Goal: Information Seeking & Learning: Find specific fact

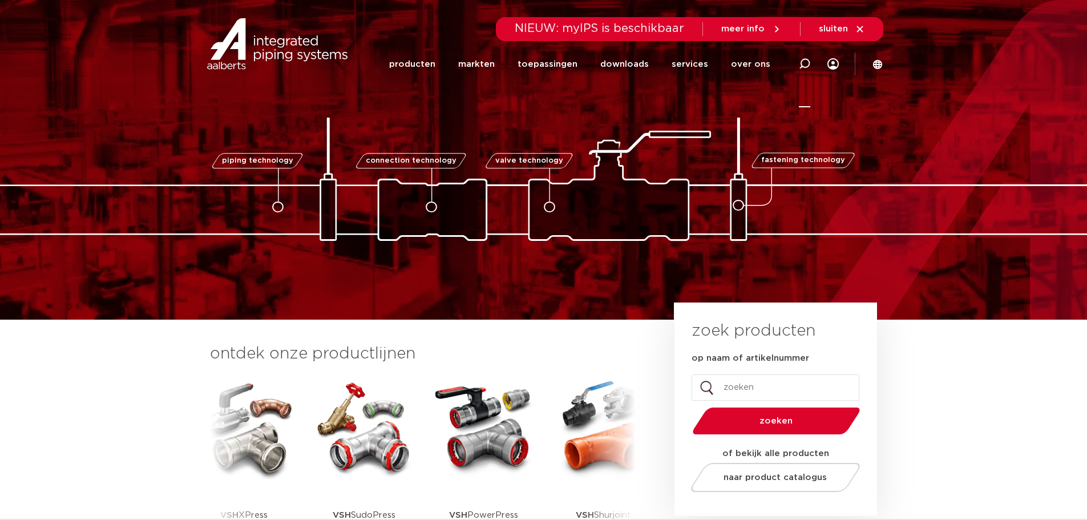
click at [802, 64] on icon at bounding box center [805, 64] width 14 height 14
paste input "6198368"
type input "6198368"
click button "Zoeken" at bounding box center [0, 0] width 0 height 0
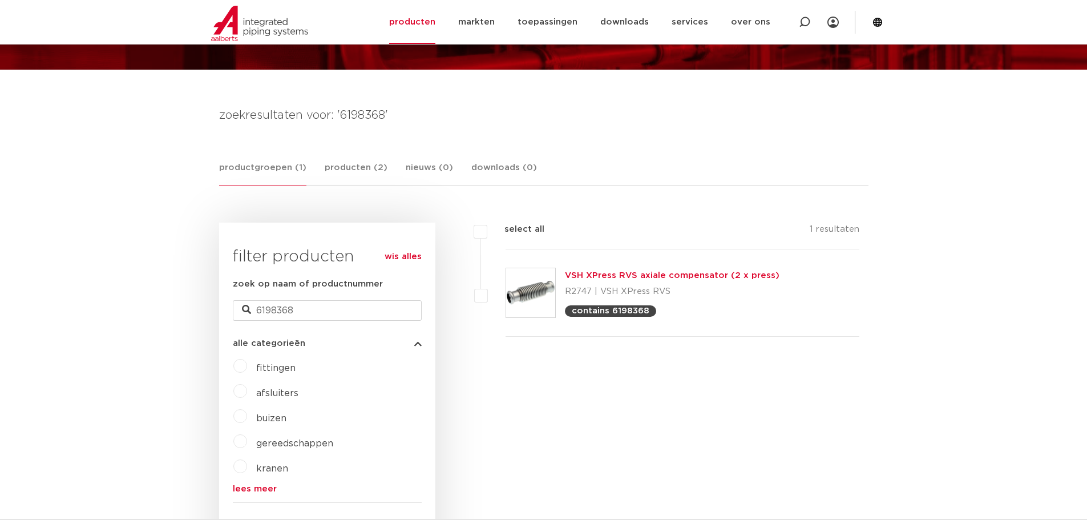
click at [601, 280] on link "VSH XPress RVS axiale compensator (2 x press)" at bounding box center [672, 275] width 215 height 9
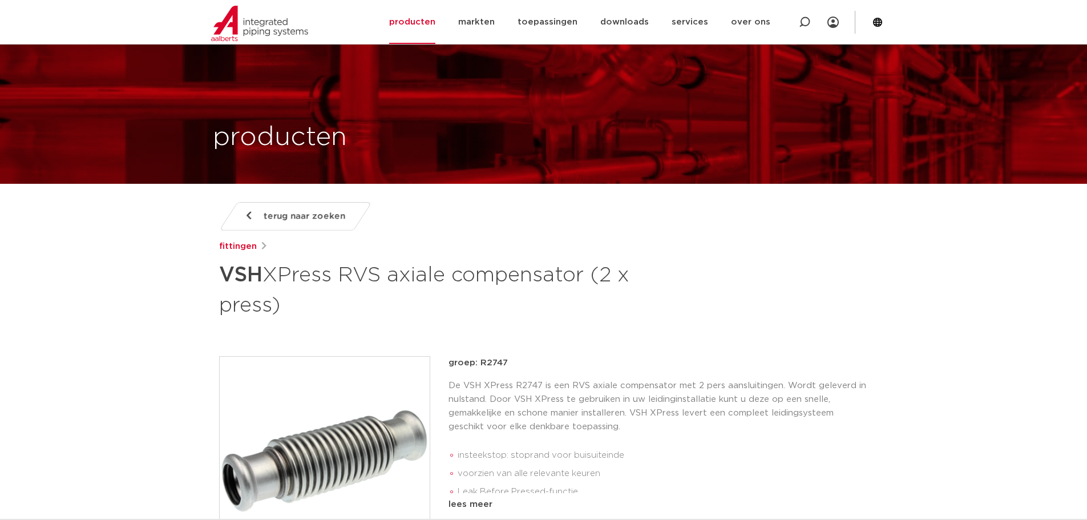
scroll to position [863, 0]
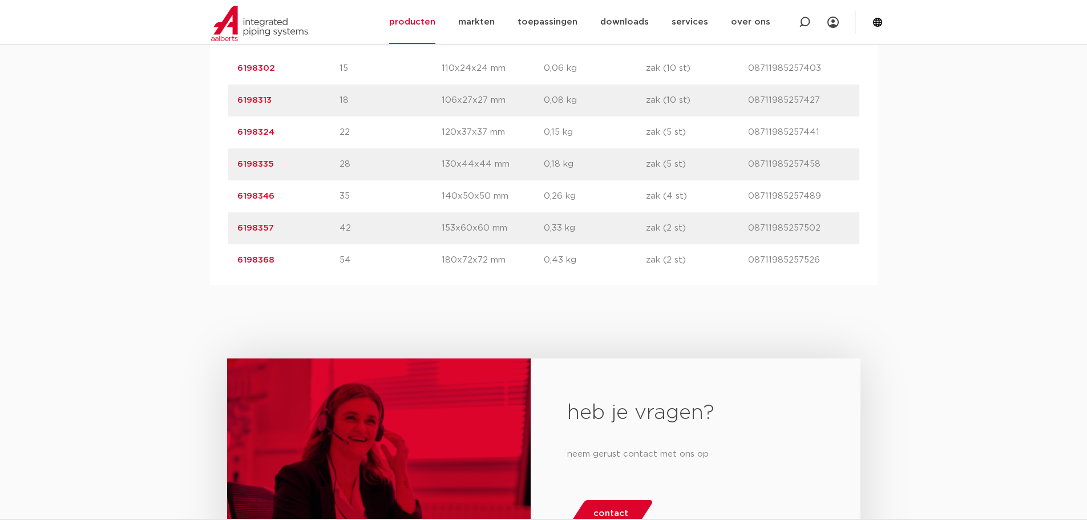
click at [261, 264] on link "6198368" at bounding box center [255, 260] width 37 height 9
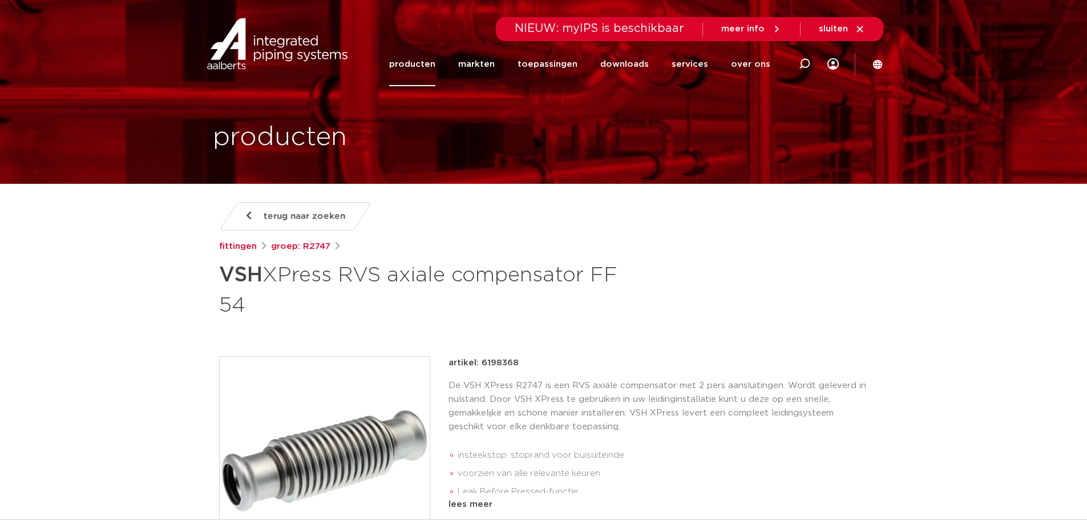
drag, startPoint x: 220, startPoint y: 274, endPoint x: 316, endPoint y: 315, distance: 104.3
click at [316, 315] on h1 "VSH XPress RVS axiale compensator FF 54" at bounding box center [433, 289] width 429 height 62
copy h1 "VSH XPress RVS axiale compensator FF 54"
click at [803, 54] on div at bounding box center [804, 64] width 11 height 87
paste input "6191031"
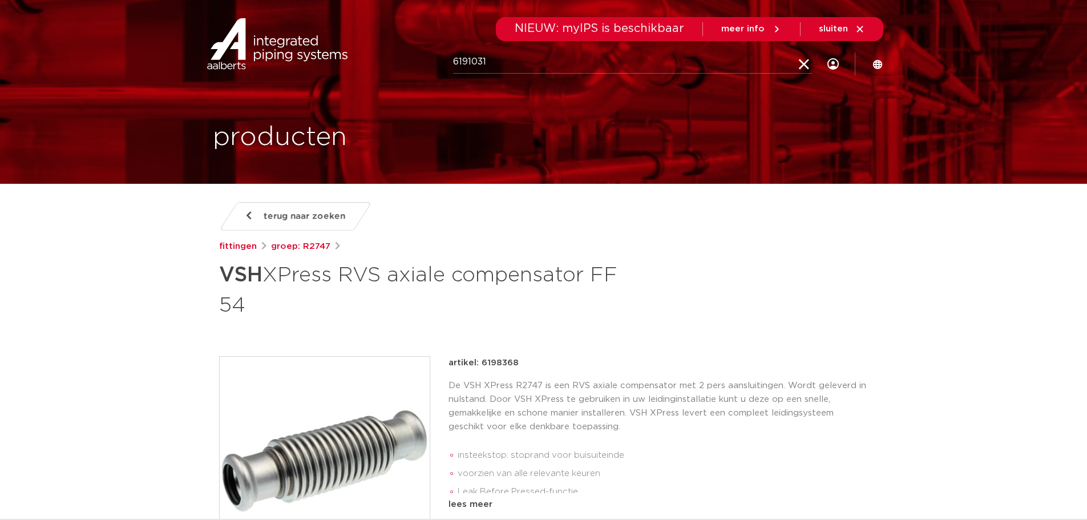
type input "6191031"
click button "Zoeken" at bounding box center [0, 0] width 0 height 0
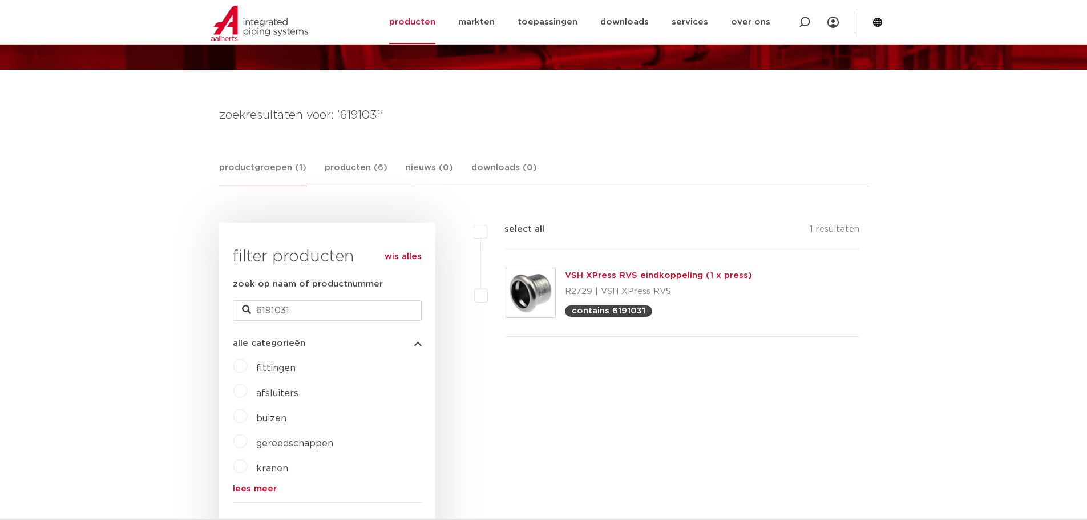
click at [589, 273] on link "VSH XPress RVS eindkoppeling (1 x press)" at bounding box center [658, 275] width 187 height 9
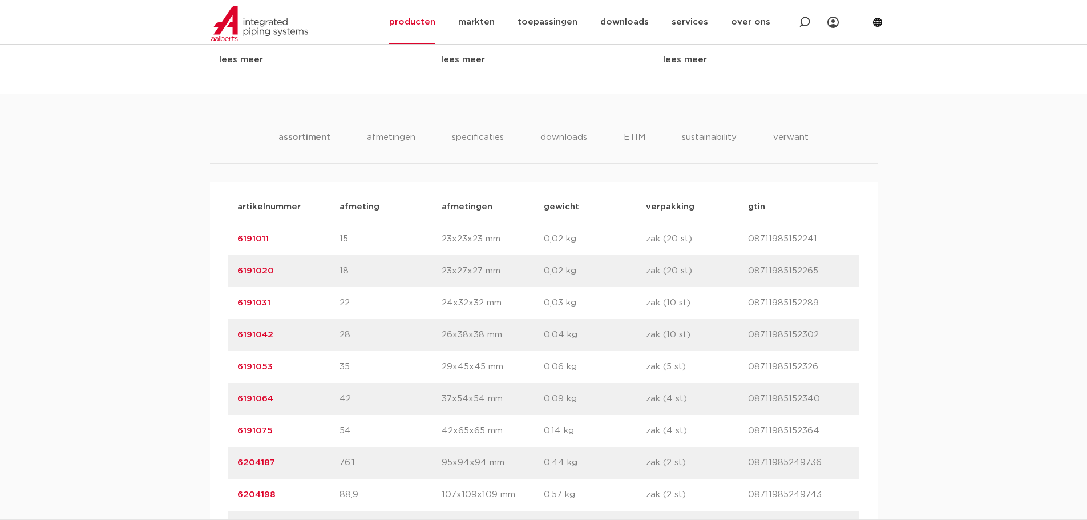
scroll to position [685, 0]
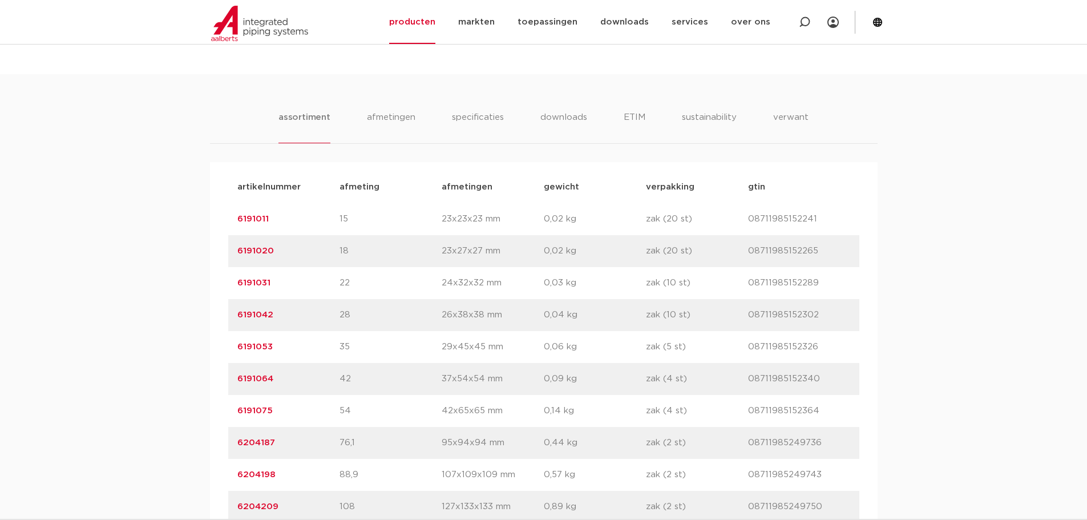
click at [260, 284] on link "6191031" at bounding box center [253, 282] width 33 height 9
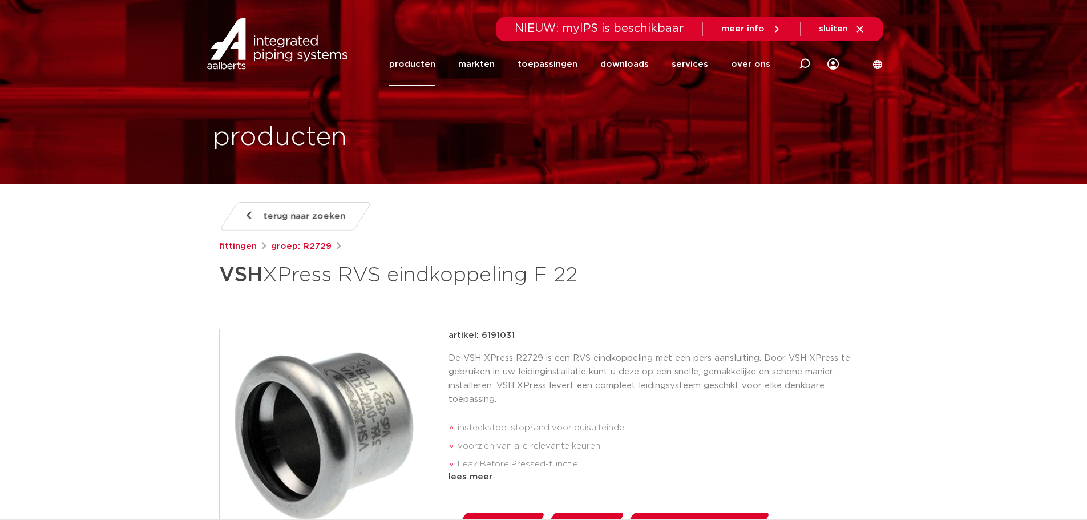
drag, startPoint x: 216, startPoint y: 268, endPoint x: 596, endPoint y: 281, distance: 380.8
click at [596, 281] on div "terug naar zoeken [GEOGRAPHIC_DATA] groep: R2729 VSH XPress RVS eindkoppeling F…" at bounding box center [544, 480] width 668 height 557
copy h1 "VSH XPress RVS eindkoppeling F 22"
